Goal: Information Seeking & Learning: Find specific fact

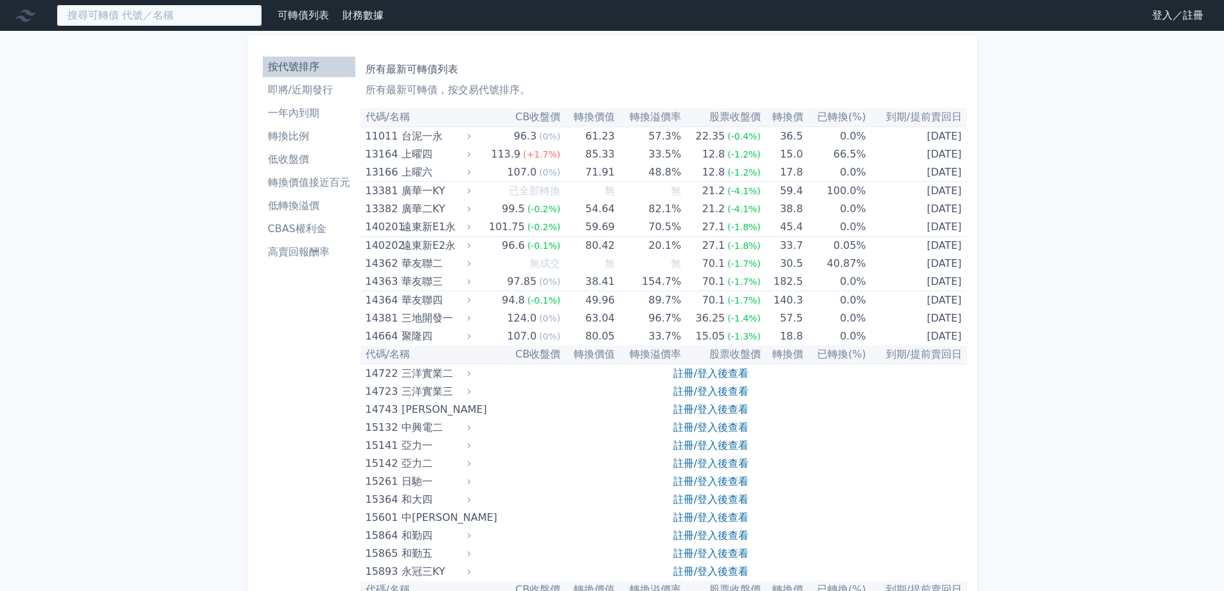
click at [173, 12] on input at bounding box center [160, 15] width 206 height 22
paste input "64421"
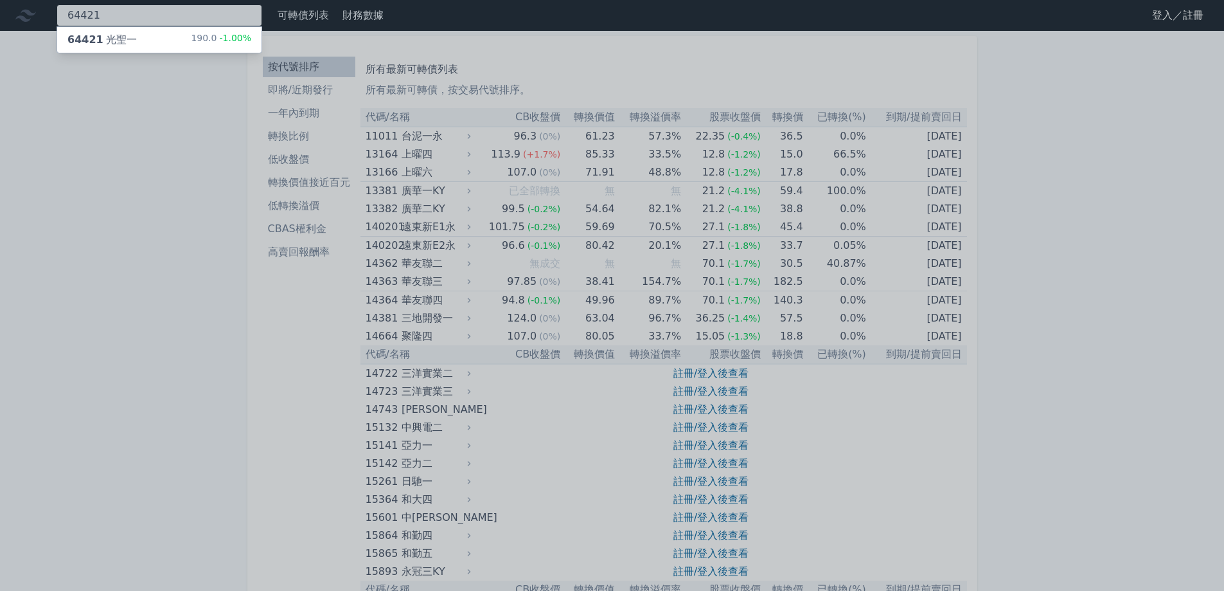
type input "64421"
click at [152, 35] on div "64421 光聖一 190.0 -1.00%" at bounding box center [159, 40] width 204 height 26
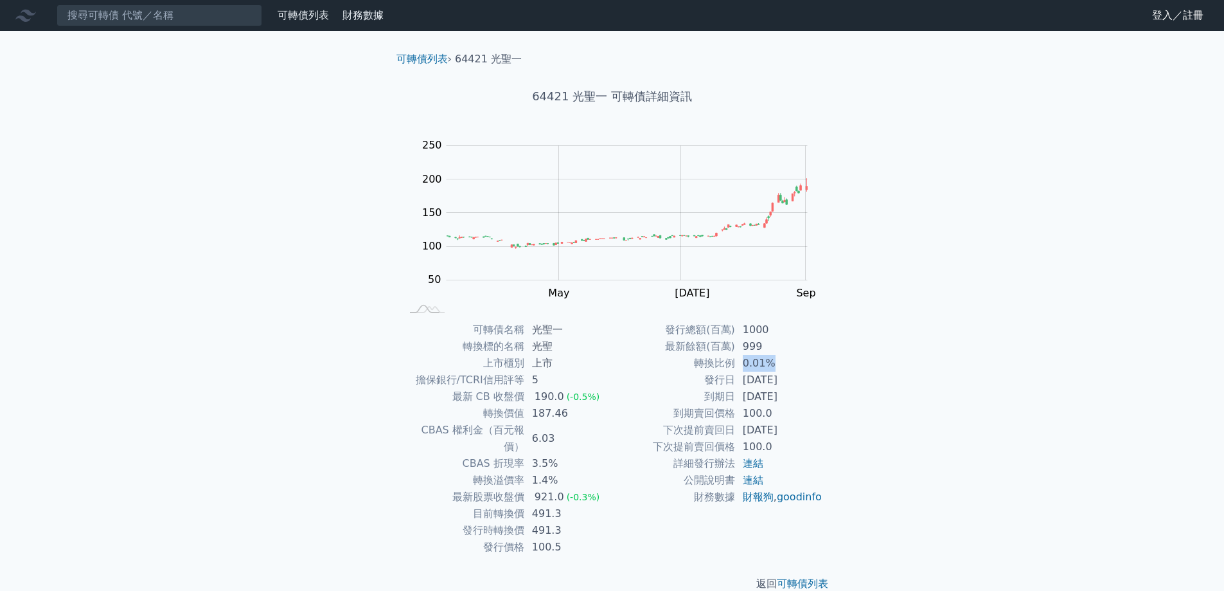
drag, startPoint x: 745, startPoint y: 361, endPoint x: 782, endPoint y: 361, distance: 37.3
click at [782, 361] on td "0.01%" at bounding box center [779, 363] width 88 height 17
